Goal: Information Seeking & Learning: Learn about a topic

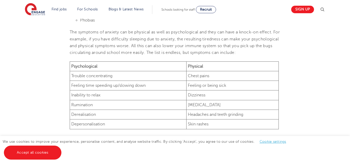
scroll to position [282, 0]
click at [221, 116] on td "Headaches and teeth grinding" at bounding box center [233, 114] width 92 height 10
click at [219, 123] on td "Skin rashes" at bounding box center [233, 124] width 92 height 10
click at [209, 44] on span "The symptoms of anxiety can be physical as well as psychological and they can h…" at bounding box center [175, 41] width 210 height 25
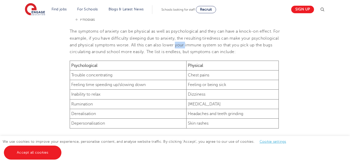
click at [209, 44] on span "The symptoms of anxiety can be physical as well as psychological and they can h…" at bounding box center [175, 41] width 210 height 25
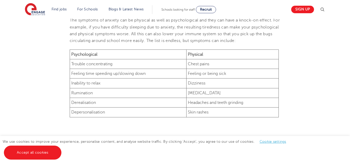
scroll to position [293, 0]
click at [240, 73] on td "Feeling or being sick" at bounding box center [233, 74] width 92 height 10
click at [126, 76] on td "Feeling time speeding up/slowing down" at bounding box center [128, 74] width 117 height 10
click at [105, 84] on td "Inability to relax" at bounding box center [128, 83] width 117 height 10
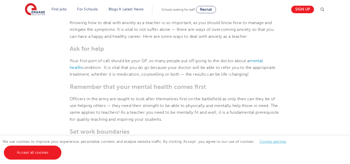
scroll to position [563, 0]
